Goal: Transaction & Acquisition: Purchase product/service

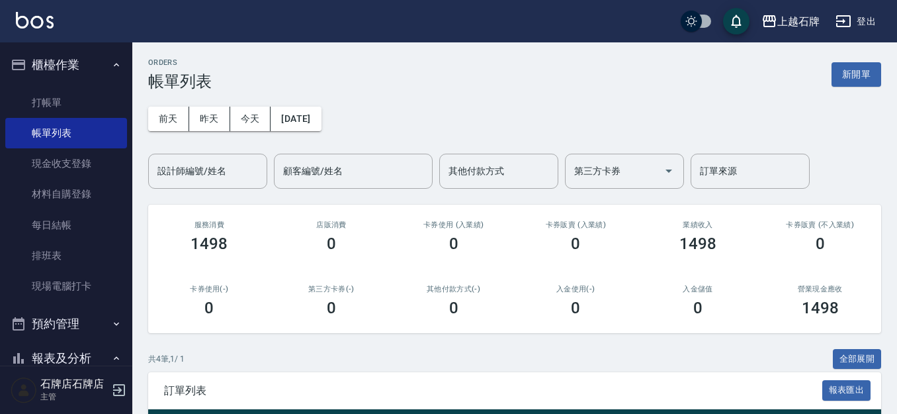
scroll to position [199, 0]
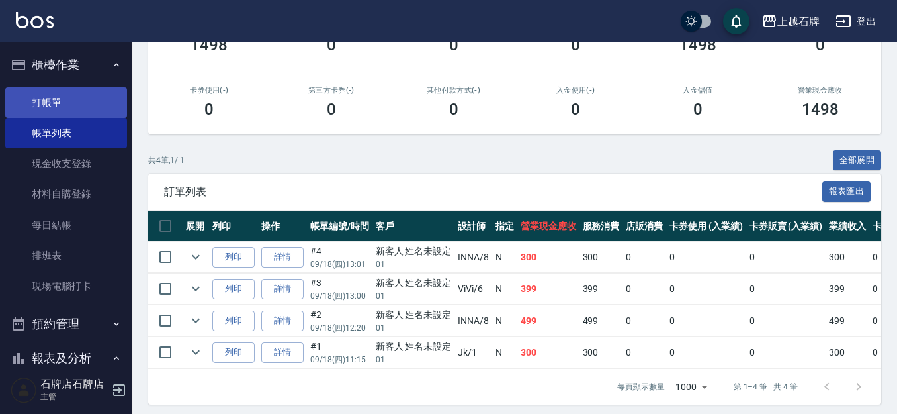
click at [99, 95] on link "打帳單" at bounding box center [66, 102] width 122 height 30
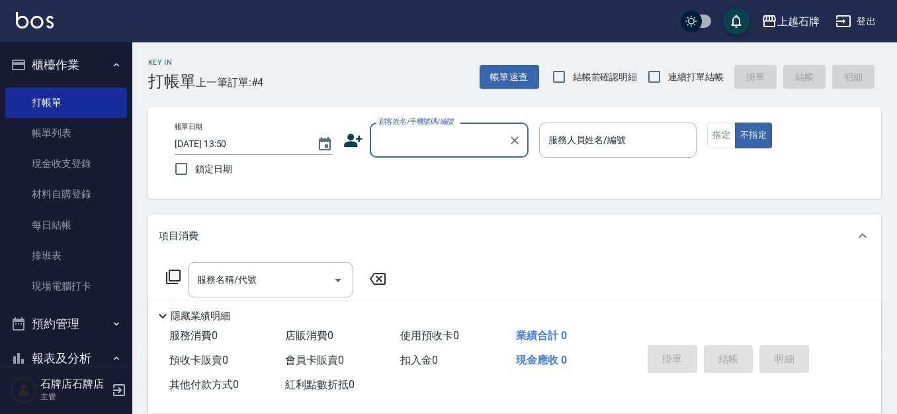
click at [356, 146] on icon at bounding box center [353, 140] width 19 height 13
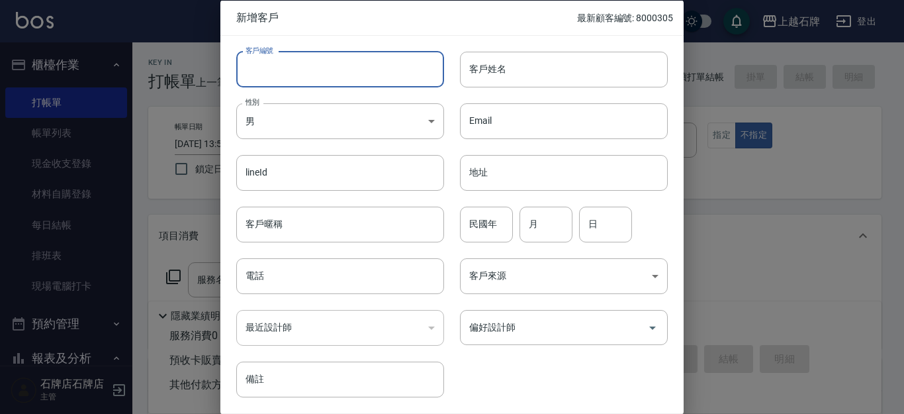
click at [355, 76] on input "客戶編號" at bounding box center [340, 69] width 208 height 36
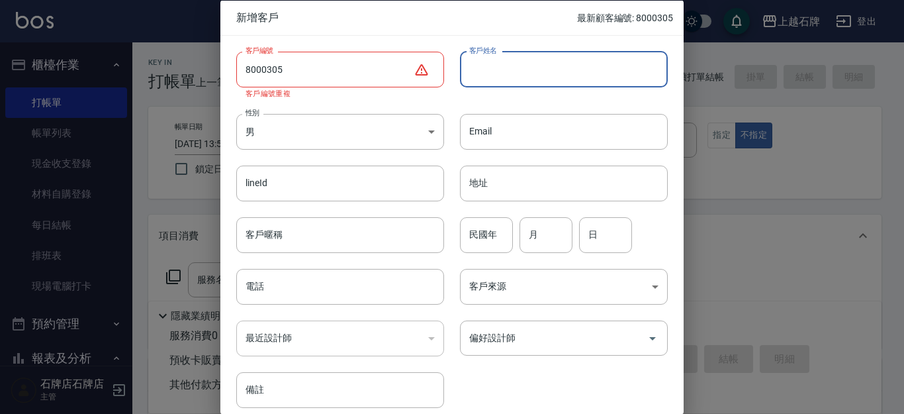
click at [328, 62] on input "8000305" at bounding box center [324, 69] width 177 height 36
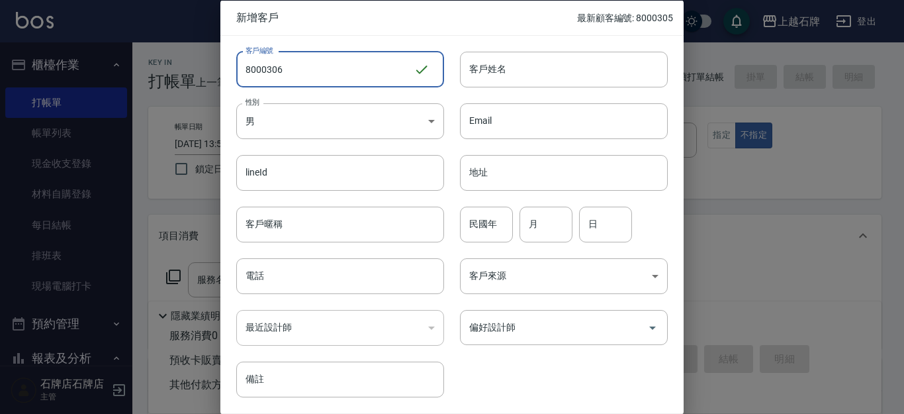
type input "8000306"
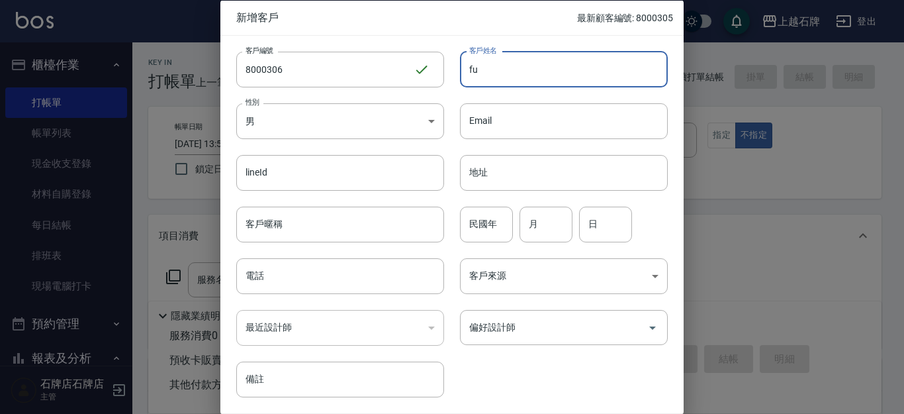
type input "f"
type input "[PERSON_NAME]"
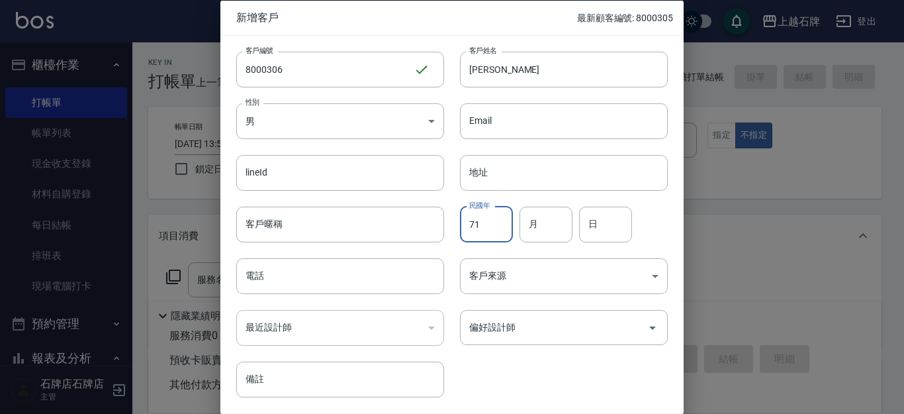
type input "71"
type input "5"
type input "19"
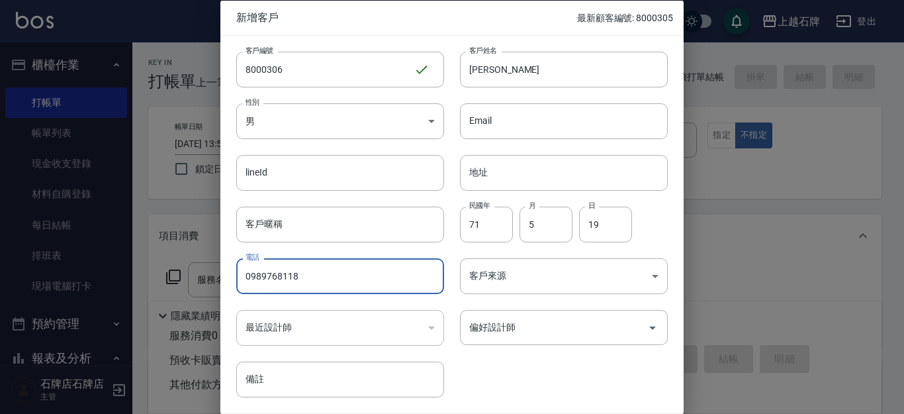
type input "0989768118"
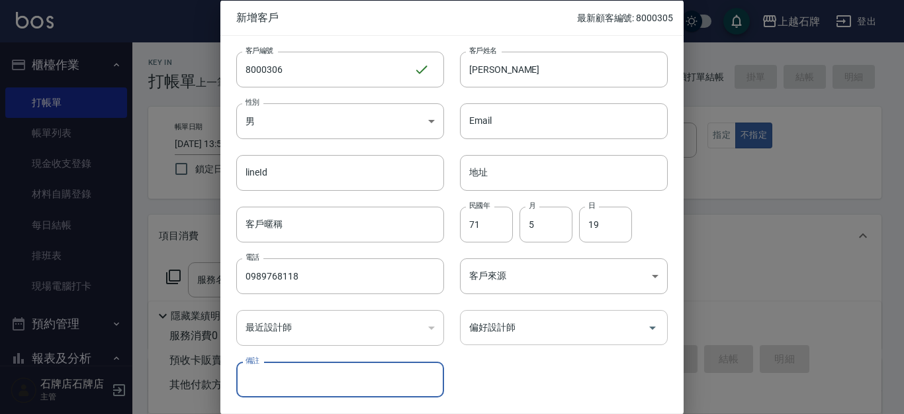
click at [650, 324] on icon "Open" at bounding box center [653, 327] width 16 height 16
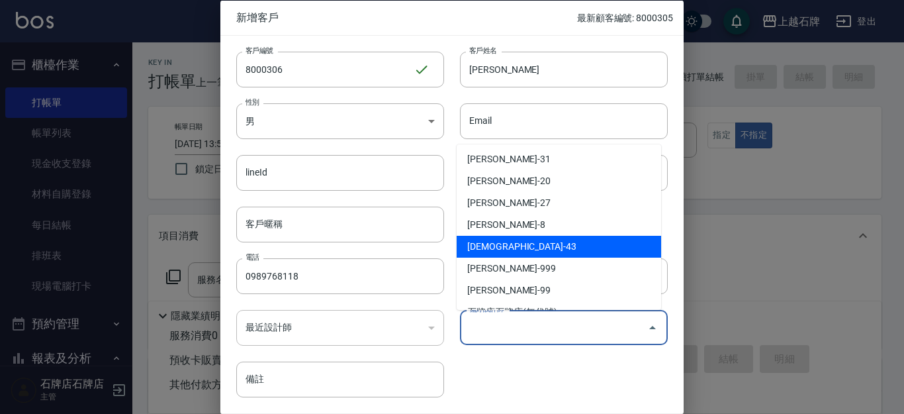
scroll to position [199, 0]
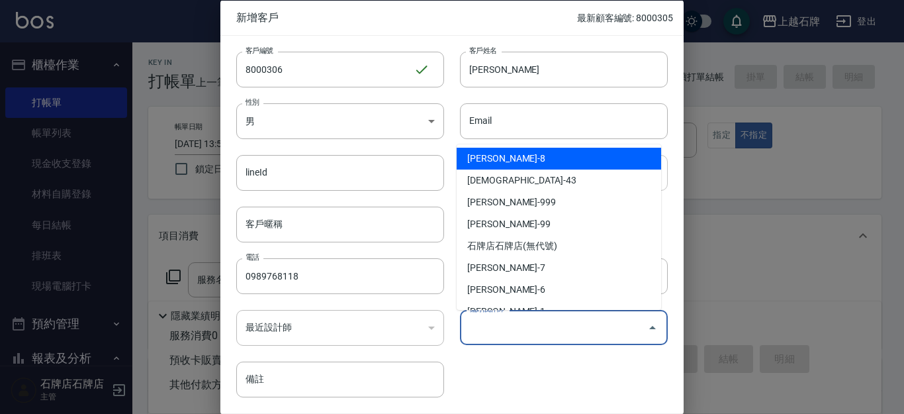
drag, startPoint x: 563, startPoint y: 161, endPoint x: 507, endPoint y: 159, distance: 56.3
click at [510, 159] on li "[PERSON_NAME]-8" at bounding box center [559, 159] width 204 height 22
type input "溫育宣"
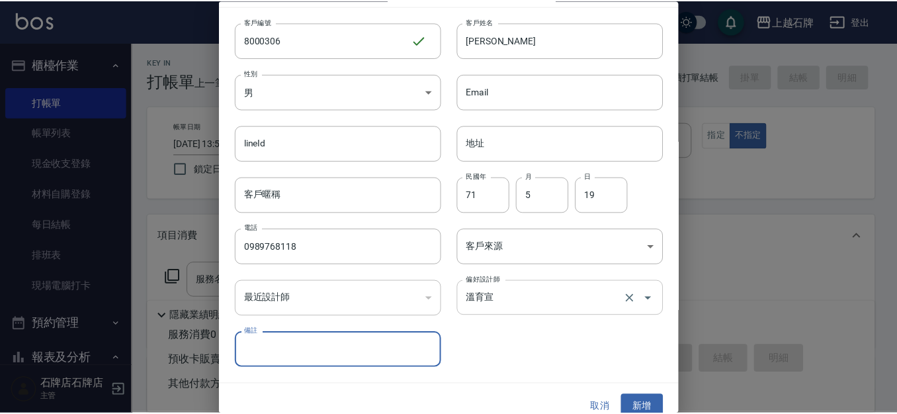
scroll to position [45, 0]
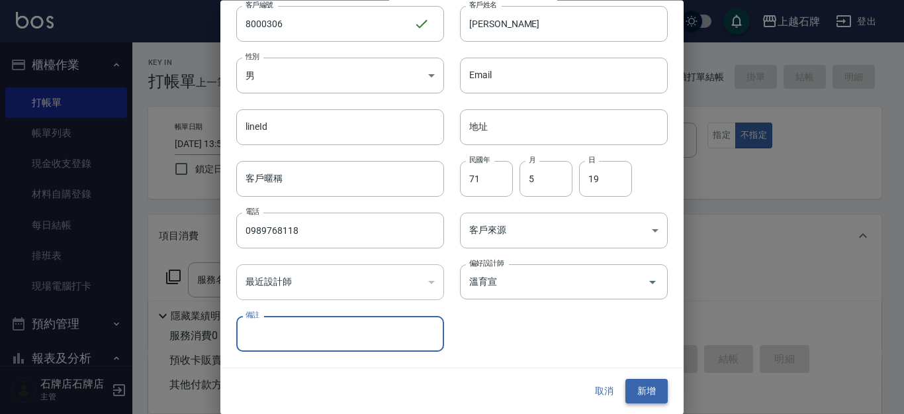
click at [645, 384] on button "新增" at bounding box center [646, 391] width 42 height 24
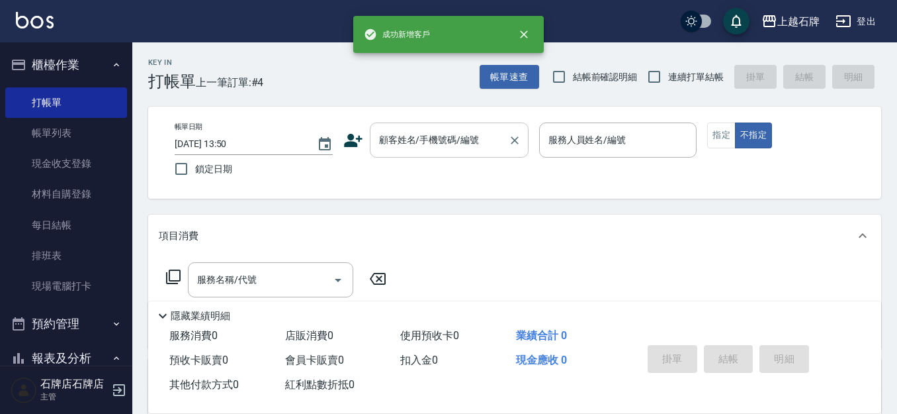
click at [504, 146] on div "顧客姓名/手機號碼/編號" at bounding box center [449, 139] width 159 height 35
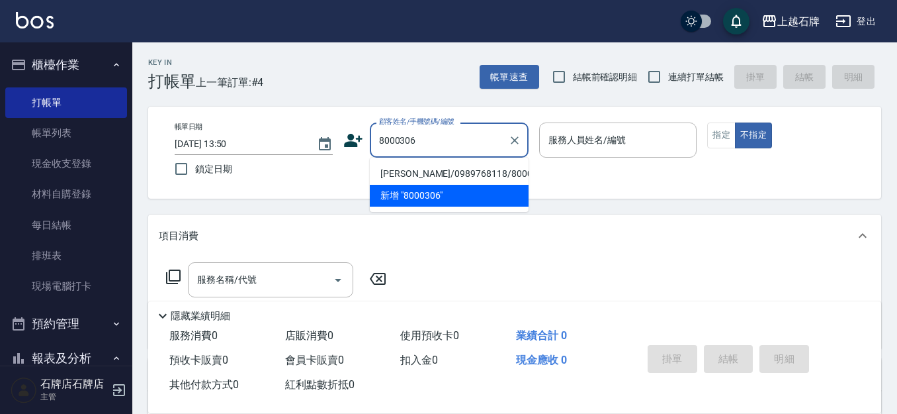
click at [500, 166] on li "[PERSON_NAME]/0989768118/8000306" at bounding box center [449, 174] width 159 height 22
type input "[PERSON_NAME]/0989768118/8000306"
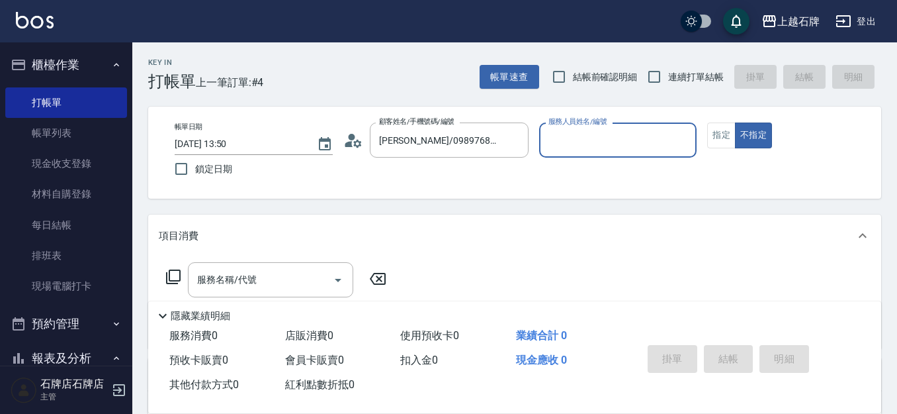
type input "INNA-8"
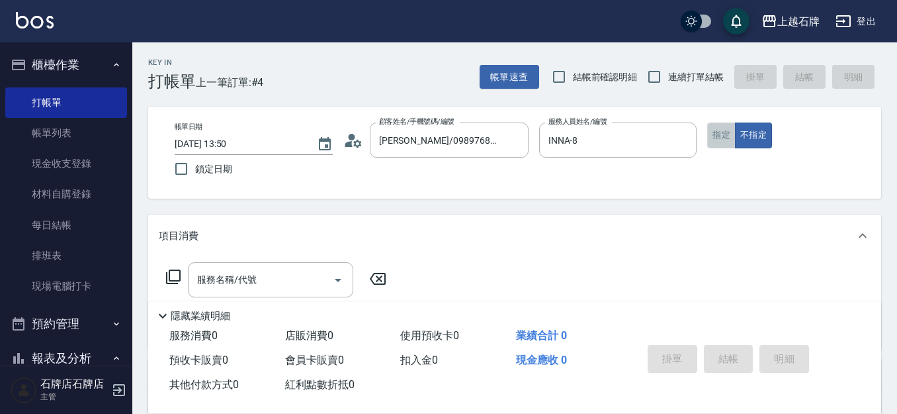
click at [728, 140] on button "指定" at bounding box center [721, 135] width 28 height 26
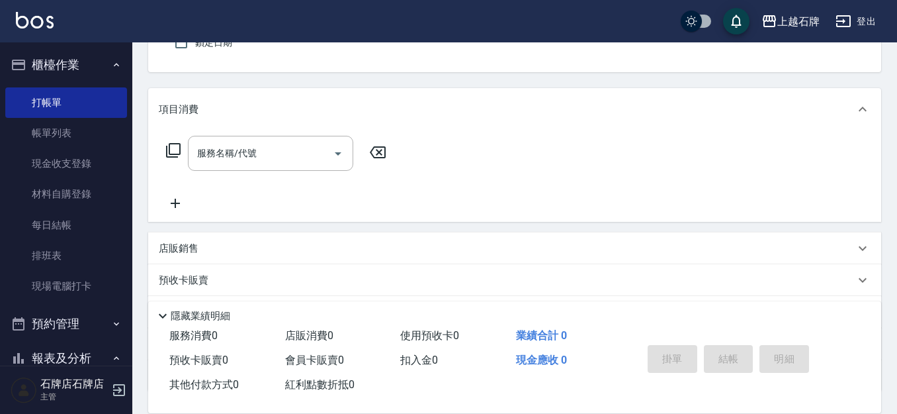
scroll to position [132, 0]
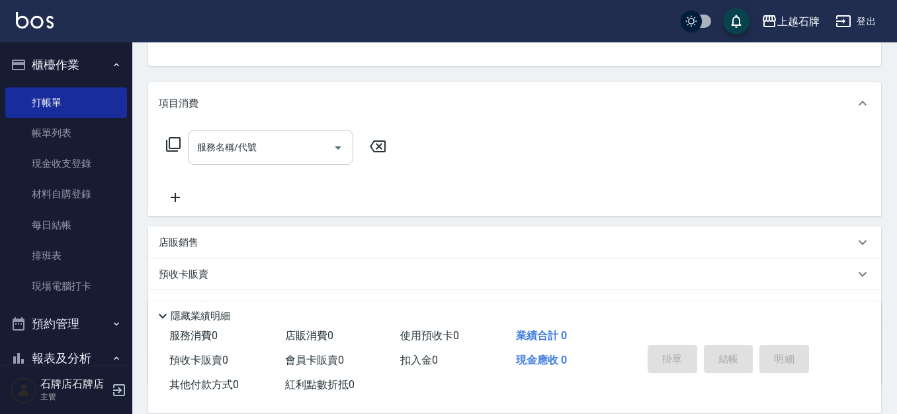
click at [232, 136] on div "服務名稱/代號 服務名稱/代號" at bounding box center [270, 147] width 165 height 35
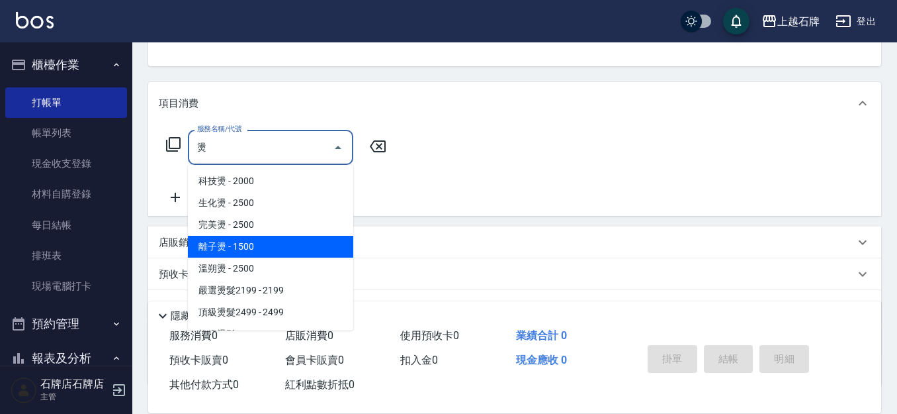
click at [241, 248] on span "離子燙 - 1500" at bounding box center [270, 247] width 165 height 22
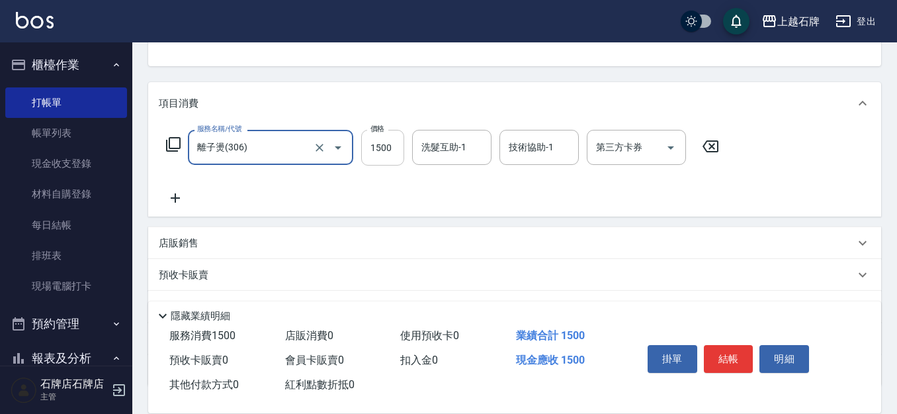
type input "離子燙(306)"
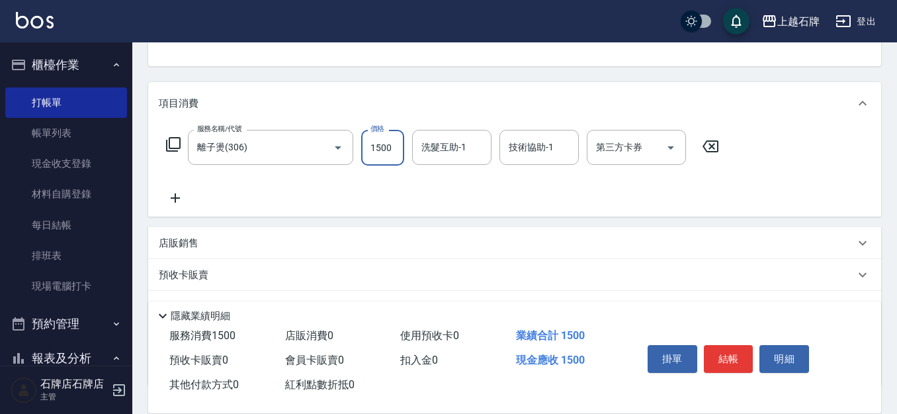
click at [387, 146] on input "1500" at bounding box center [382, 148] width 43 height 36
type input "1299"
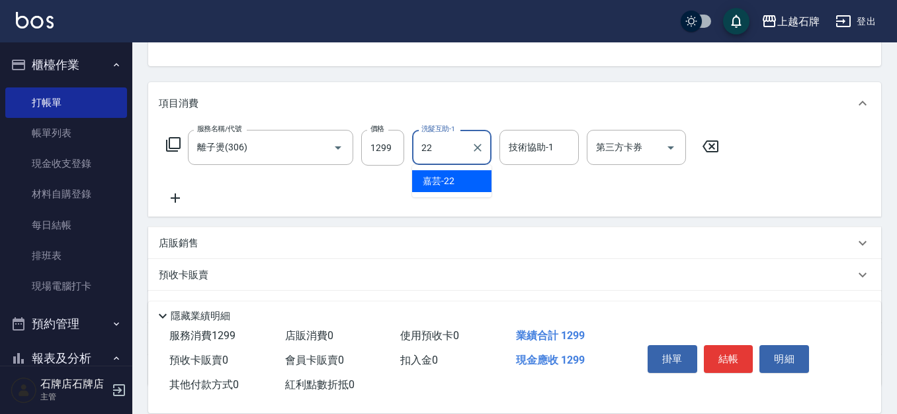
type input "嘉芸-22"
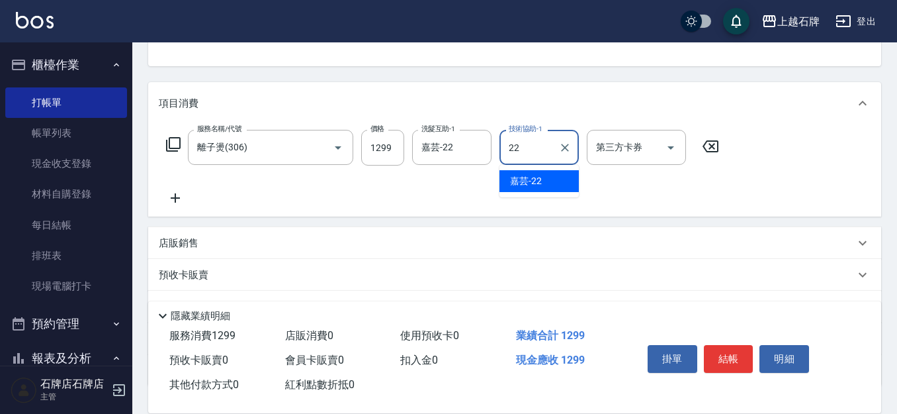
type input "嘉芸-22"
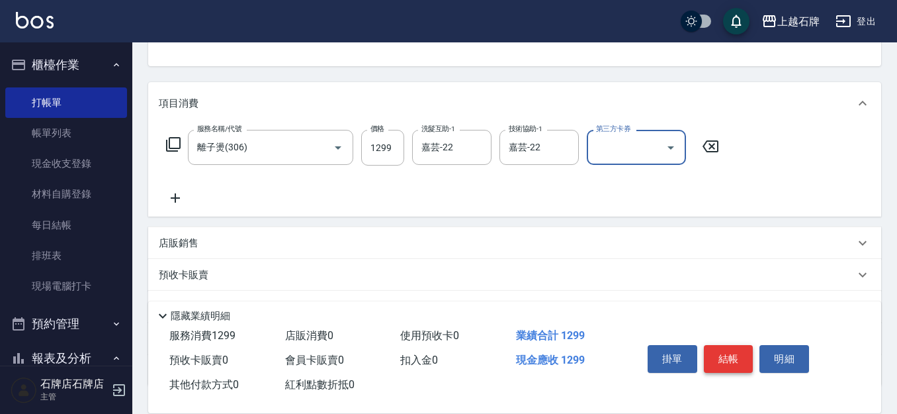
click at [734, 351] on button "結帳" at bounding box center [729, 359] width 50 height 28
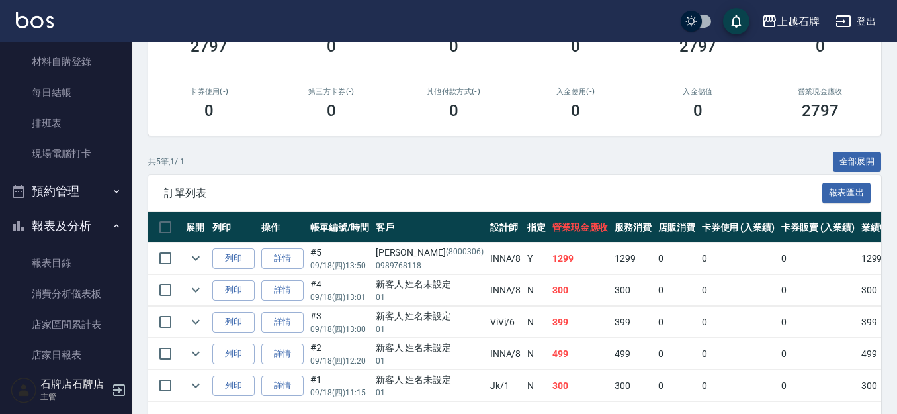
scroll to position [199, 0]
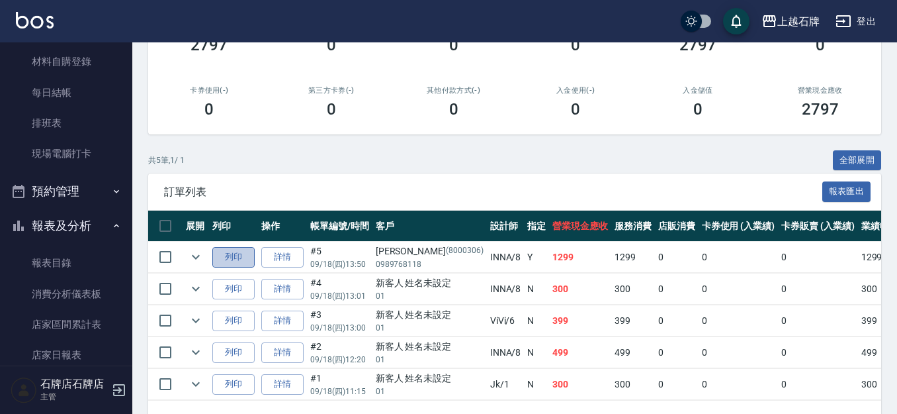
click at [224, 260] on button "列印" at bounding box center [233, 257] width 42 height 21
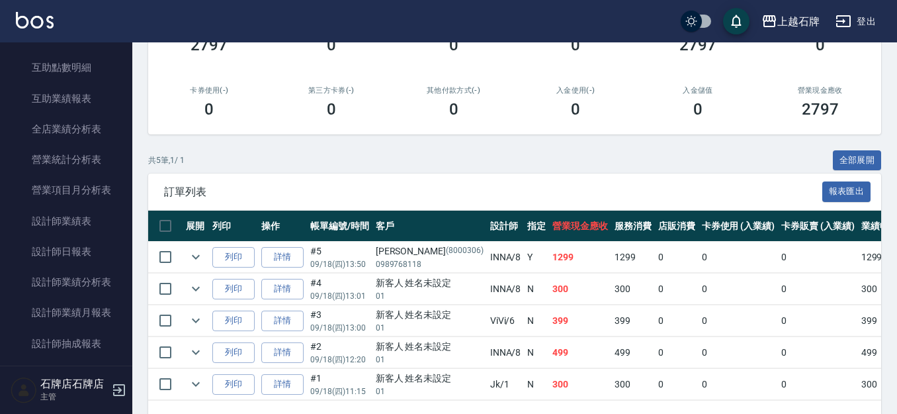
scroll to position [596, 0]
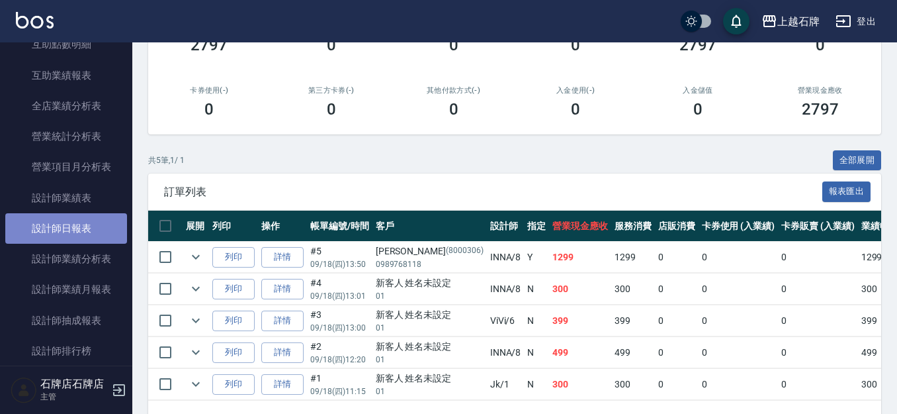
click at [101, 238] on link "設計師日報表" at bounding box center [66, 228] width 122 height 30
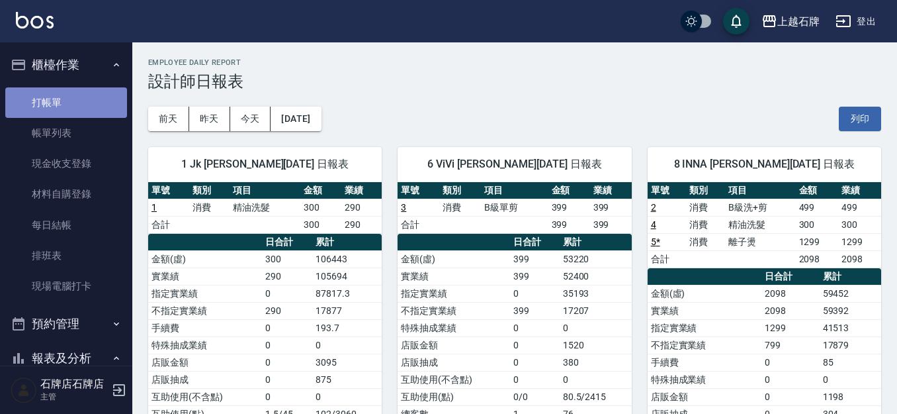
click at [81, 106] on link "打帳單" at bounding box center [66, 102] width 122 height 30
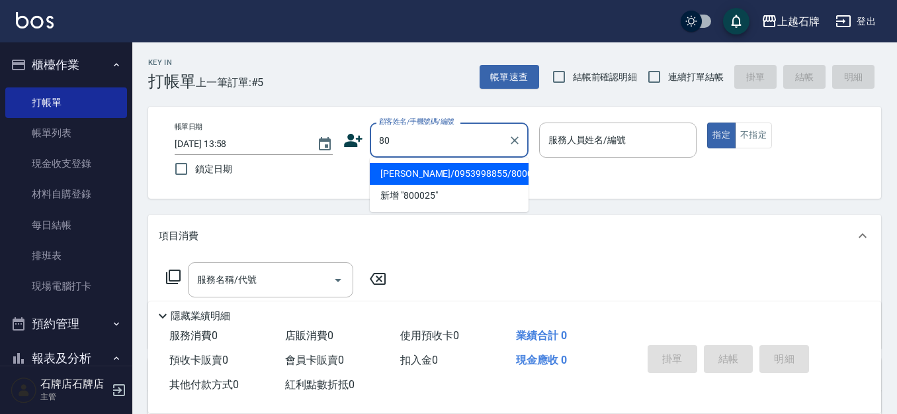
type input "8"
type input "0"
type input "8000289"
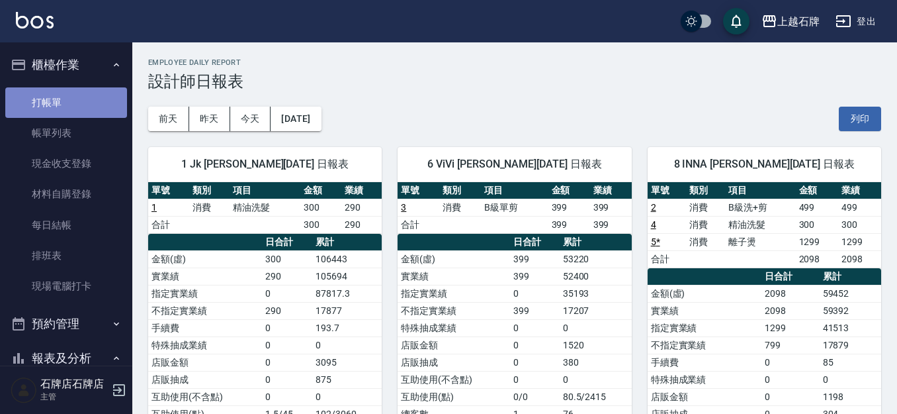
click at [108, 91] on link "打帳單" at bounding box center [66, 102] width 122 height 30
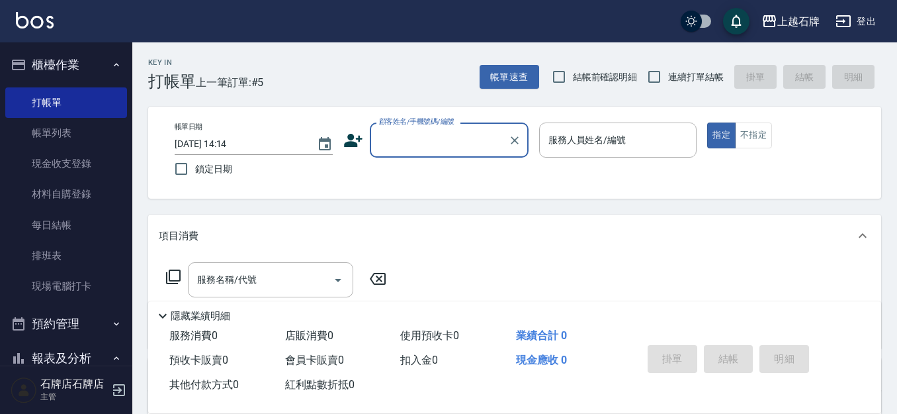
click at [482, 137] on input "顧客姓名/手機號碼/編號" at bounding box center [439, 139] width 127 height 23
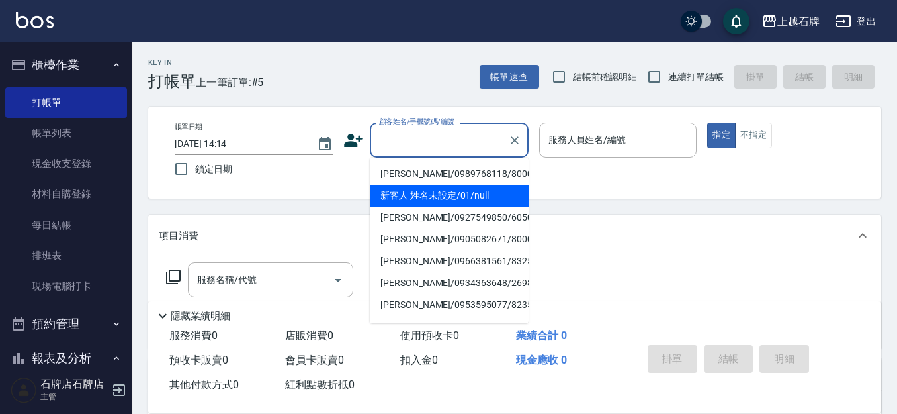
click at [496, 205] on li "新客人 姓名未設定/01/null" at bounding box center [449, 196] width 159 height 22
type input "1"
type input "新客人 姓名未設定/01/null"
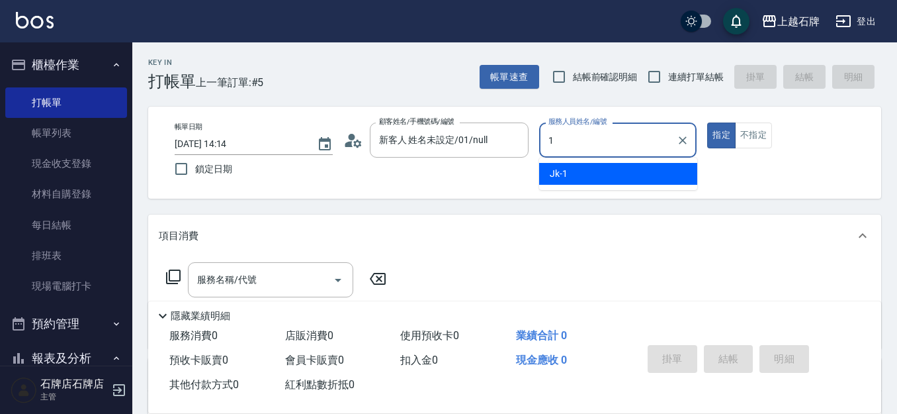
drag, startPoint x: 597, startPoint y: 182, endPoint x: 683, endPoint y: 165, distance: 87.6
click at [601, 178] on div "Jk -1" at bounding box center [618, 174] width 158 height 22
type input "Jk-1"
click at [754, 134] on button "不指定" at bounding box center [753, 135] width 37 height 26
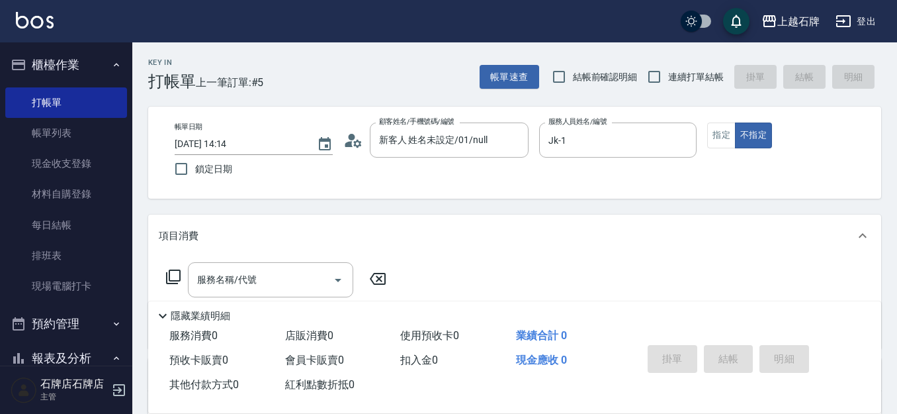
click at [248, 248] on div "項目消費" at bounding box center [514, 235] width 733 height 42
click at [278, 220] on div "項目消費" at bounding box center [514, 230] width 733 height 32
click at [282, 278] on input "服務名稱/代號" at bounding box center [261, 279] width 134 height 23
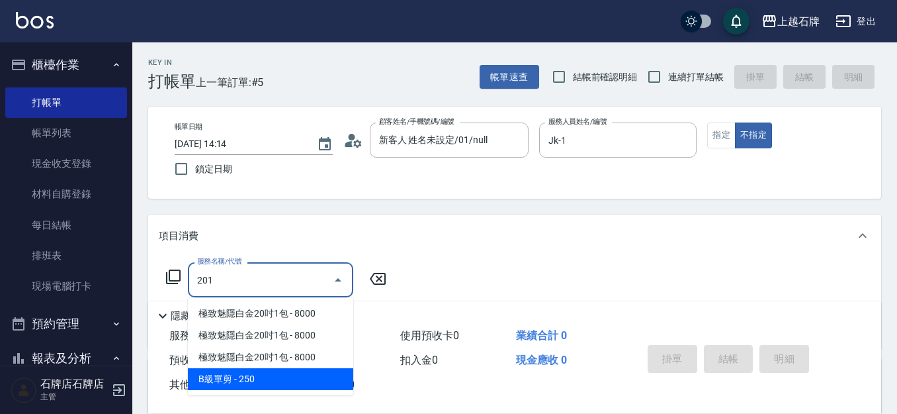
click at [292, 384] on span "B級單剪 - 250" at bounding box center [270, 379] width 165 height 22
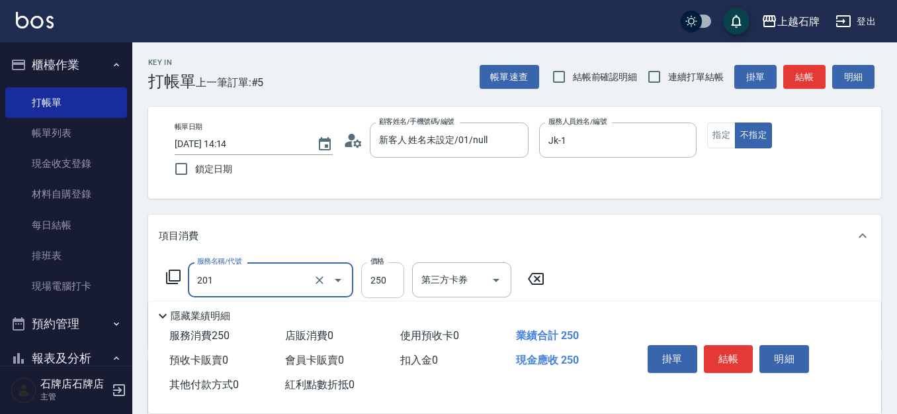
type input "B級單剪(201)"
click at [399, 269] on input "250" at bounding box center [382, 280] width 43 height 36
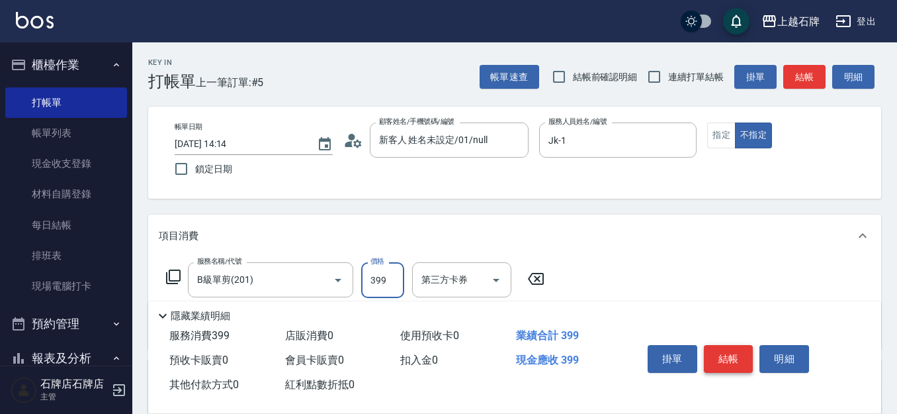
type input "399"
click at [748, 350] on button "結帳" at bounding box center [729, 359] width 50 height 28
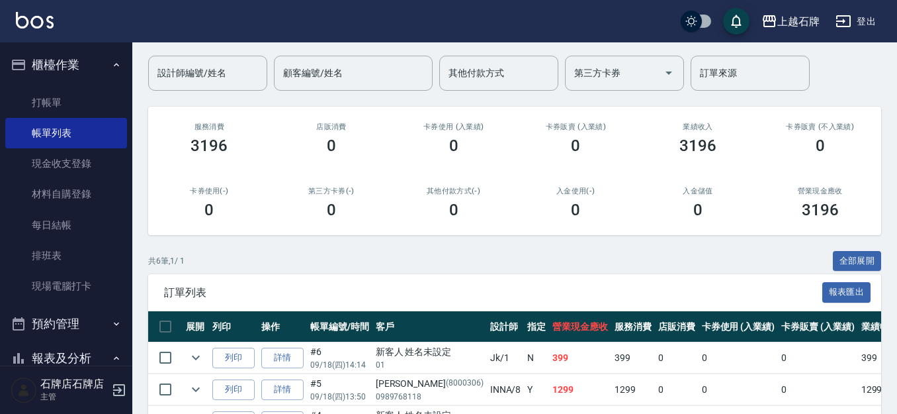
scroll to position [280, 0]
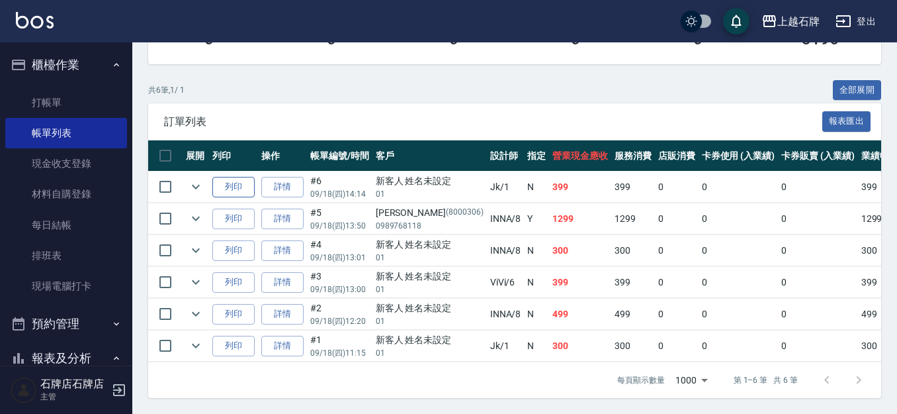
click at [243, 177] on button "列印" at bounding box center [233, 187] width 42 height 21
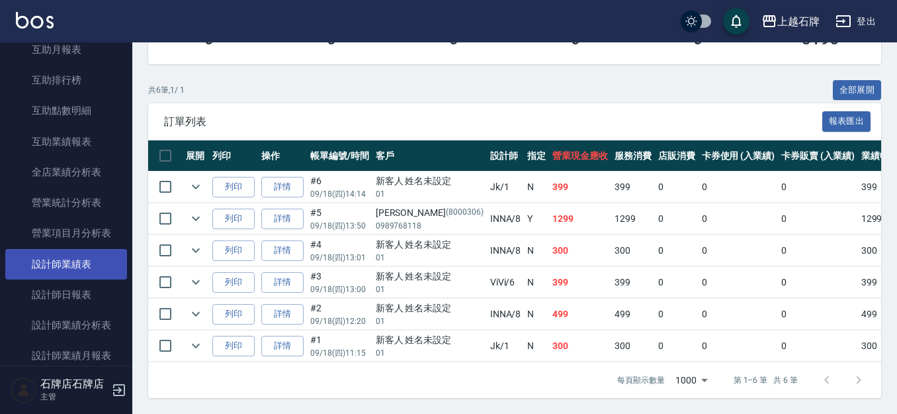
scroll to position [596, 0]
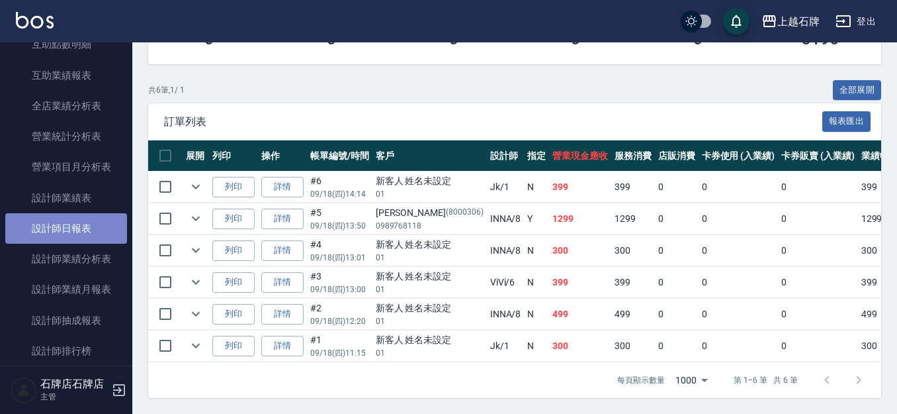
click at [81, 218] on link "設計師日報表" at bounding box center [66, 228] width 122 height 30
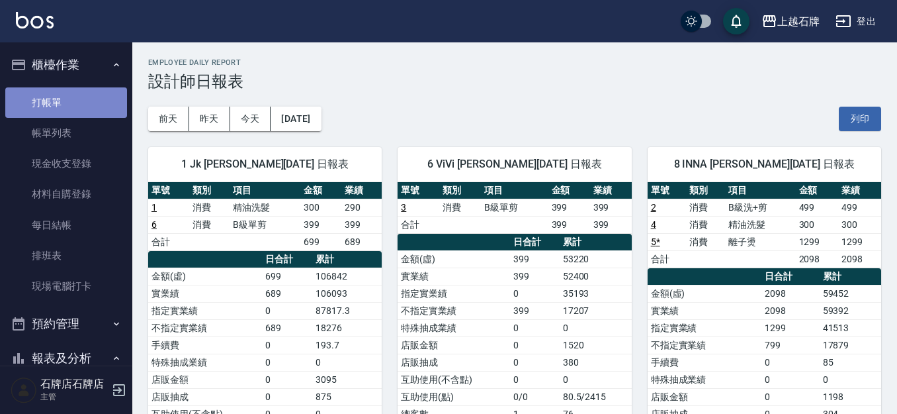
click at [78, 97] on link "打帳單" at bounding box center [66, 102] width 122 height 30
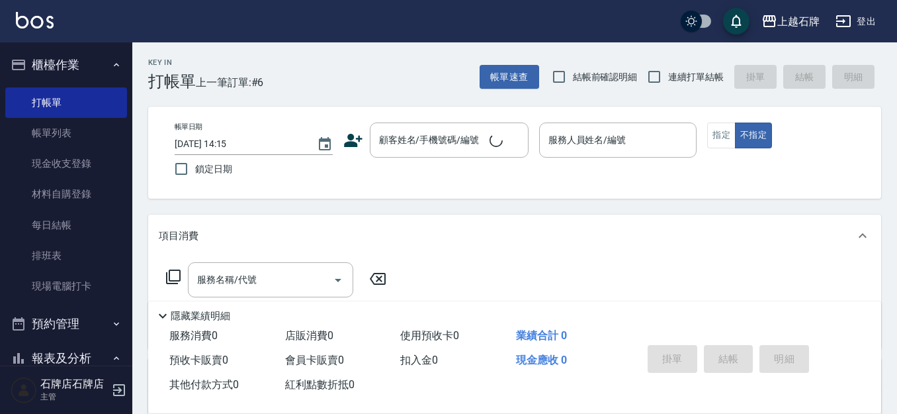
drag, startPoint x: 394, startPoint y: 62, endPoint x: 390, endPoint y: 78, distance: 17.0
click at [391, 73] on div "Key In 打帳單 上一筆訂單:#6 帳單速查 結帳前確認明細 連續打單結帳 掛單 結帳 明細" at bounding box center [506, 66] width 749 height 48
